Goal: Browse casually

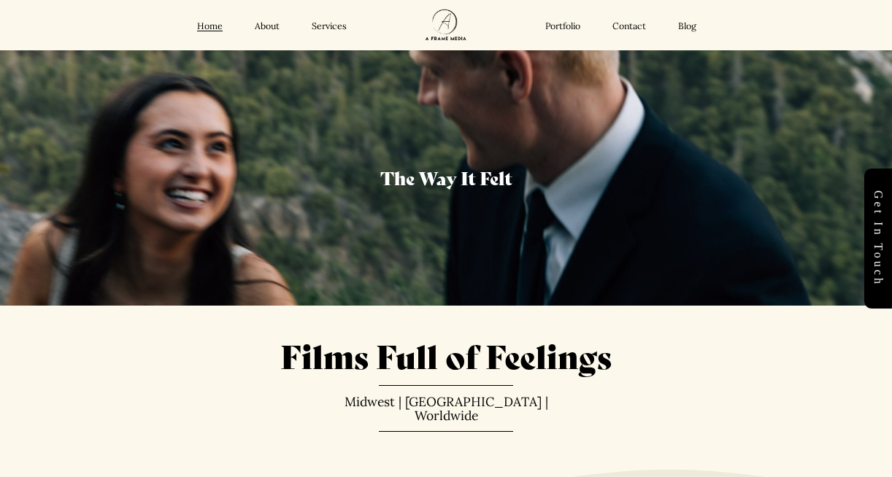
click at [323, 28] on link "Services" at bounding box center [329, 26] width 35 height 12
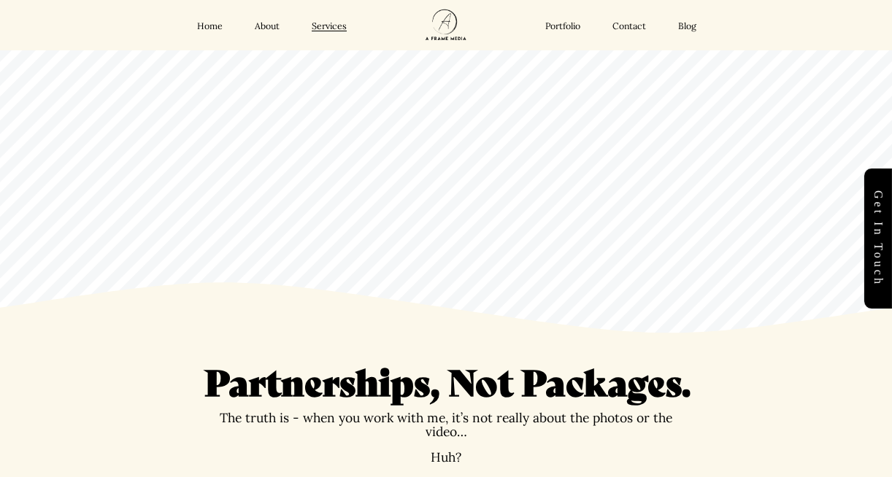
click at [562, 23] on link "Portfolio" at bounding box center [562, 26] width 35 height 12
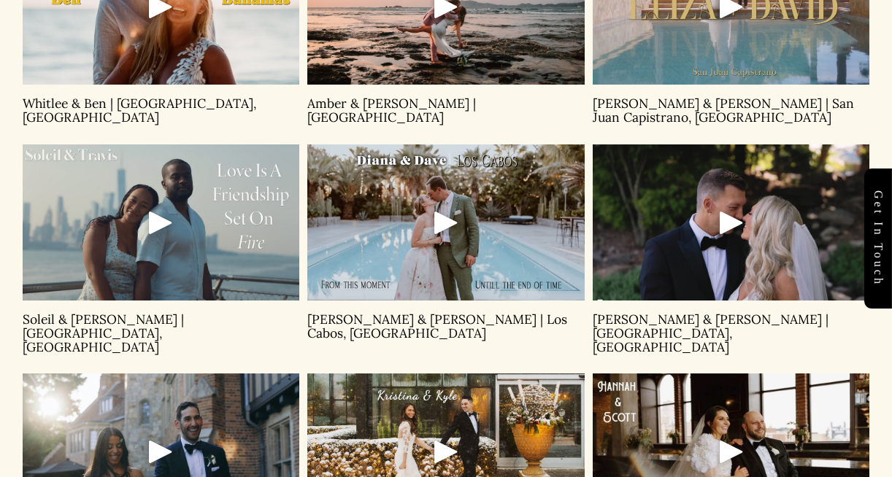
scroll to position [784, 0]
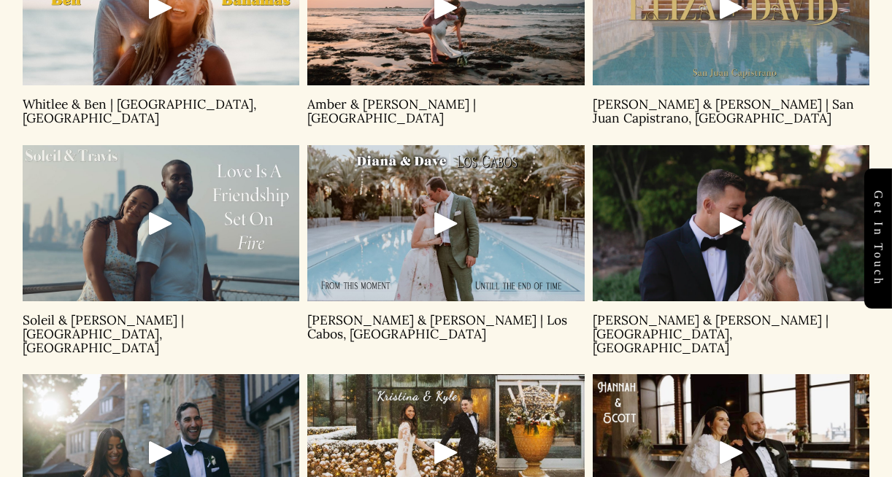
click at [186, 231] on div at bounding box center [161, 223] width 277 height 156
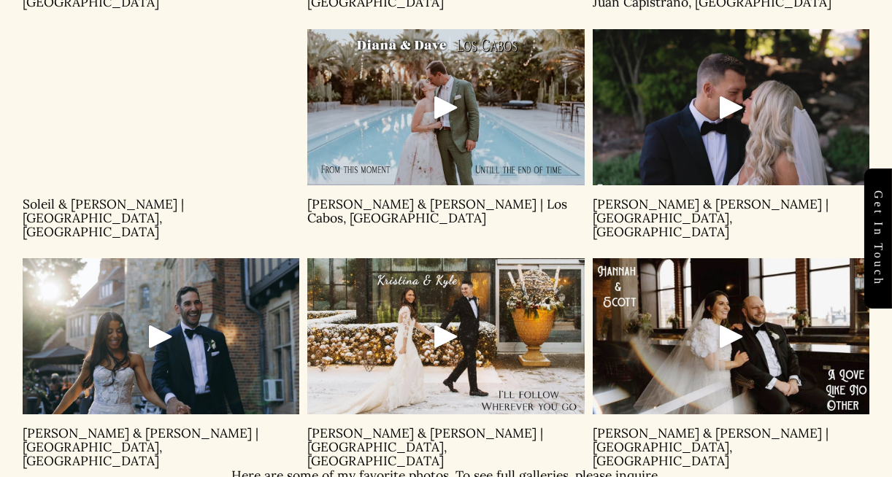
scroll to position [897, 0]
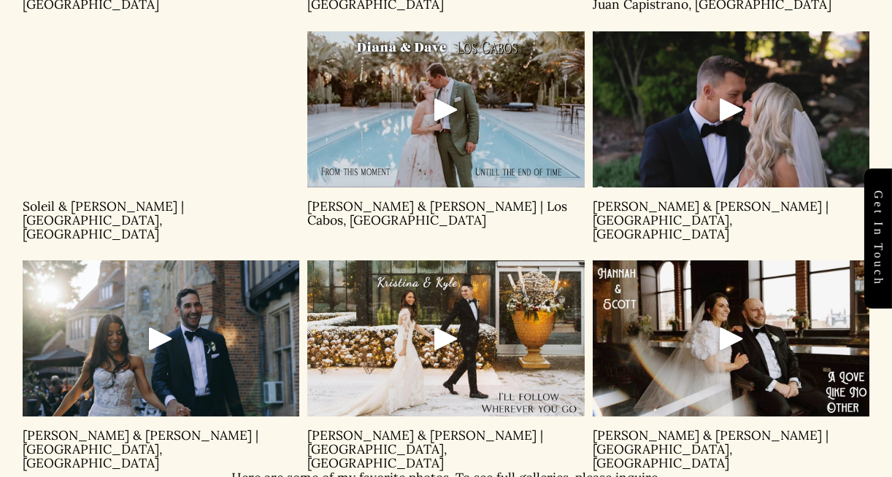
click at [744, 321] on div "Play" at bounding box center [731, 338] width 35 height 35
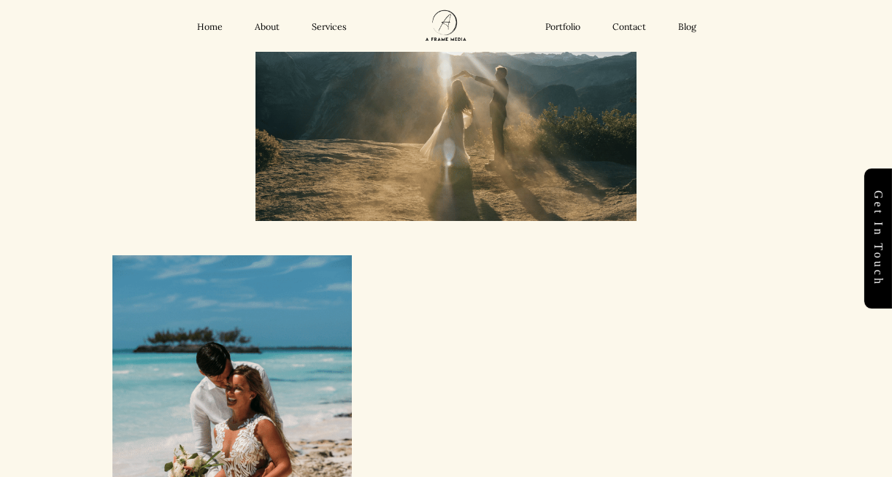
scroll to position [1304, 0]
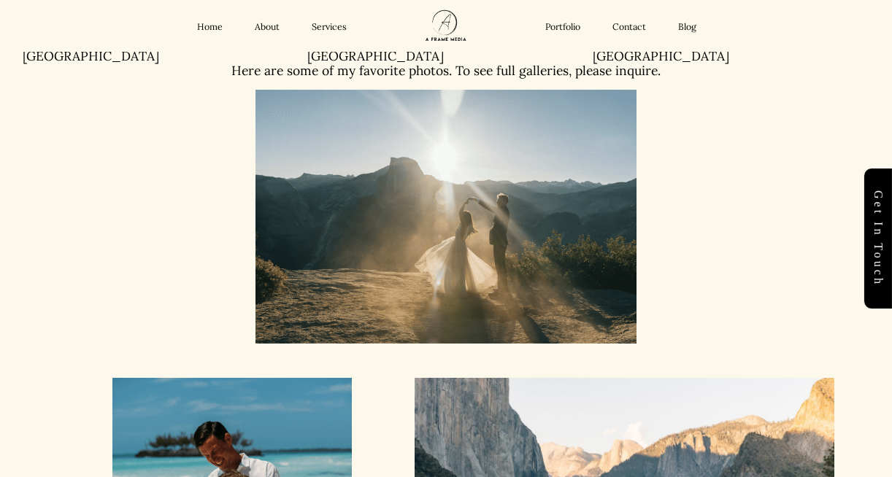
click at [344, 32] on link "Services" at bounding box center [329, 27] width 35 height 12
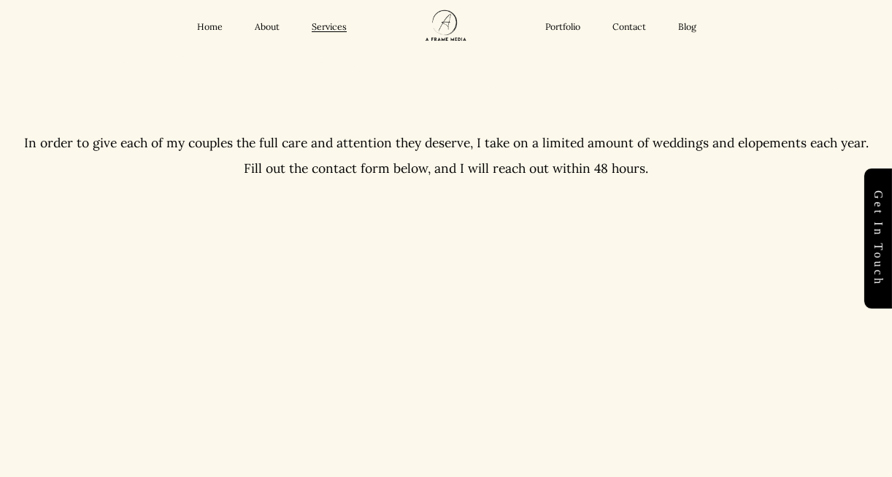
scroll to position [3280, 0]
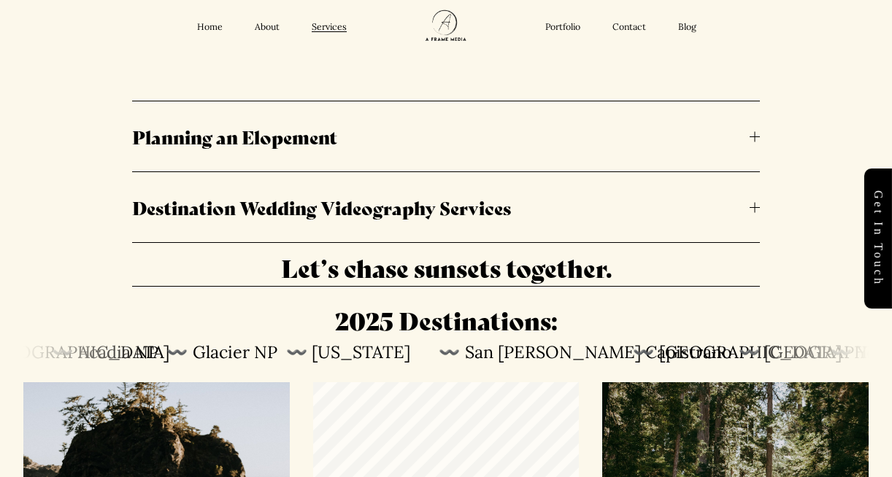
click at [569, 24] on link "Portfolio" at bounding box center [562, 27] width 35 height 12
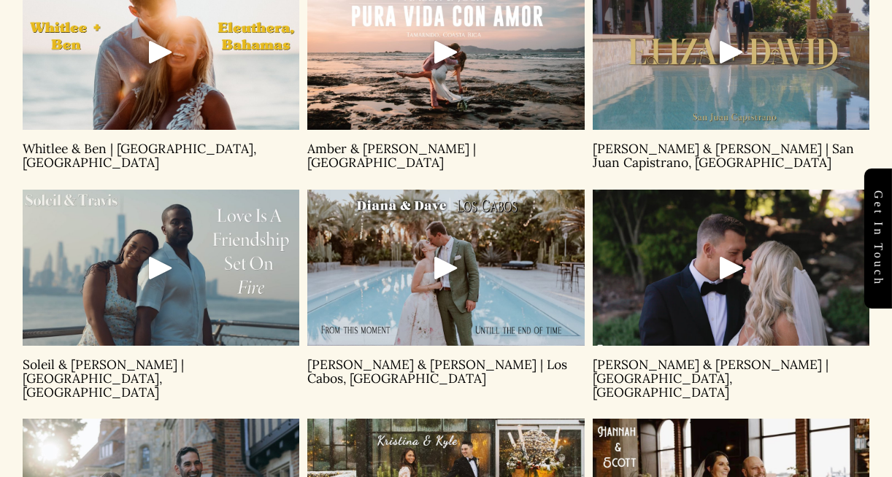
scroll to position [735, 0]
